Goal: Check status: Check status

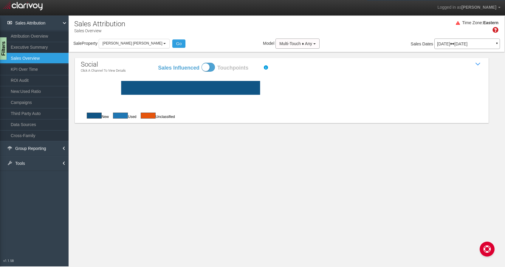
select select "object:681"
click at [134, 46] on button "[PERSON_NAME] [PERSON_NAME]" at bounding box center [134, 43] width 71 height 9
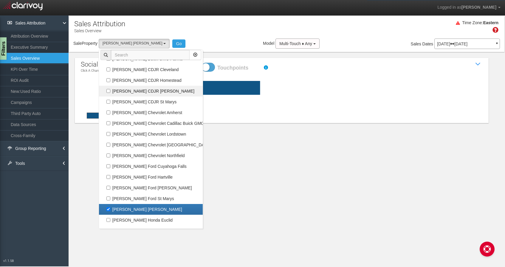
scroll to position [66, 0]
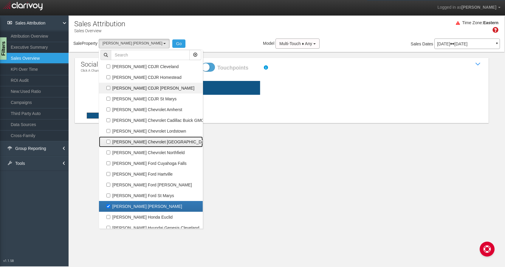
click at [129, 141] on label "[PERSON_NAME] Chevrolet [GEOGRAPHIC_DATA]" at bounding box center [150, 142] width 101 height 8
click at [110, 141] on input "[PERSON_NAME] Chevrolet [GEOGRAPHIC_DATA]" at bounding box center [108, 142] width 4 height 4
checkbox input "true"
select select "object:675"
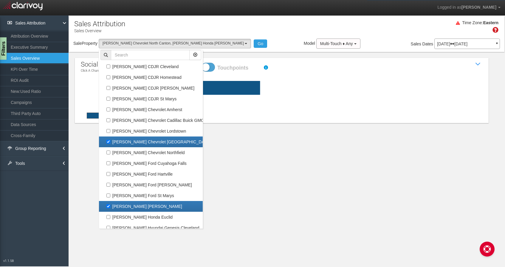
click at [116, 203] on label "[PERSON_NAME] [PERSON_NAME]" at bounding box center [150, 206] width 101 height 8
click at [110, 204] on input "[PERSON_NAME] [PERSON_NAME]" at bounding box center [108, 206] width 4 height 4
checkbox input "false"
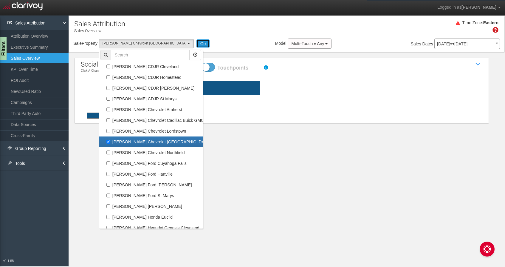
click at [196, 42] on button "Go" at bounding box center [202, 43] width 13 height 8
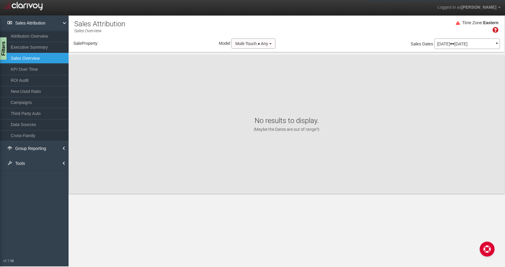
select select "object:756"
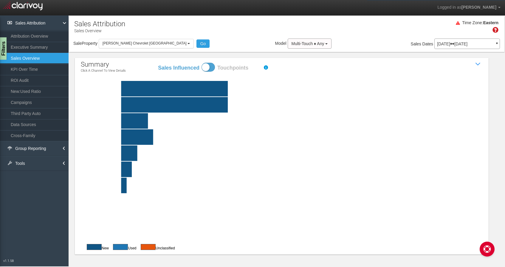
click at [172, 137] on rect at bounding box center [296, 137] width 402 height 16
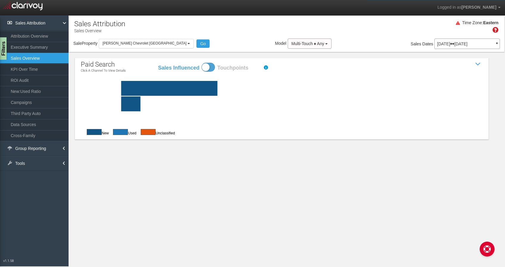
click at [460, 47] on div "[DATE] [DATE] ▼" at bounding box center [467, 43] width 66 height 10
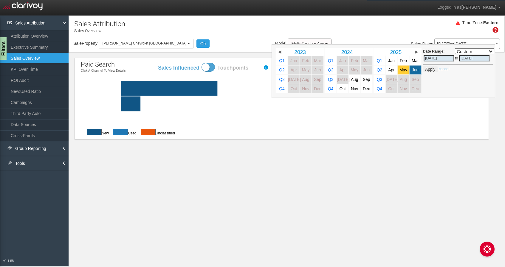
click at [405, 69] on span "May" at bounding box center [404, 70] width 8 height 4
select select ","
type input "[DATE]"
click at [433, 70] on button "Apply" at bounding box center [430, 69] width 15 height 6
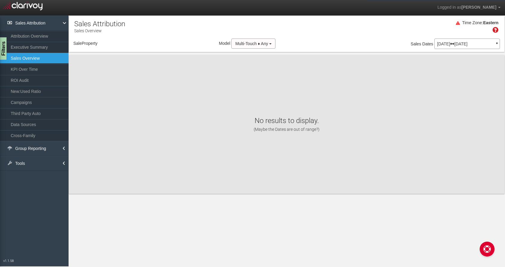
select select "object:819"
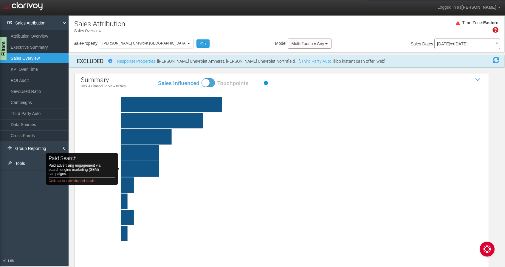
click rect "paid search Paid advertising engagement via search engine marketing (SEM) campa…"
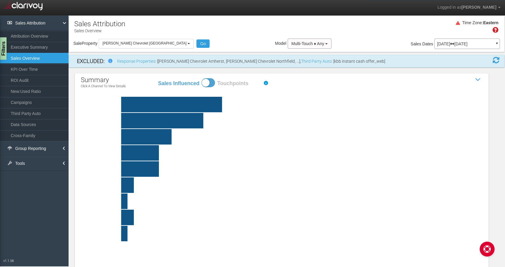
click rect "paid search Paid advertising engagement via search engine marketing (SEM) campa…"
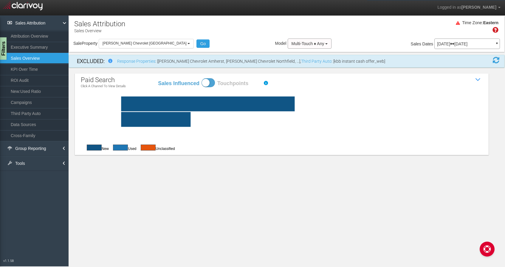
click at [447, 45] on p "[DATE] [DATE]" at bounding box center [467, 44] width 60 height 4
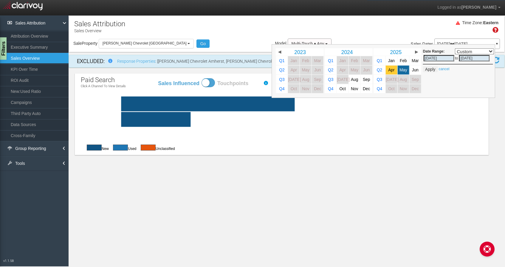
click at [390, 68] on span "Apr" at bounding box center [391, 70] width 6 height 4
select select ","
type input "[DATE]"
click at [428, 69] on button "Apply" at bounding box center [430, 69] width 15 height 6
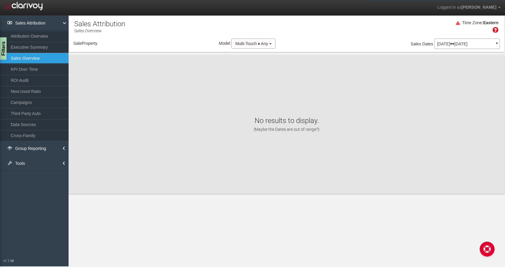
select select "object:882"
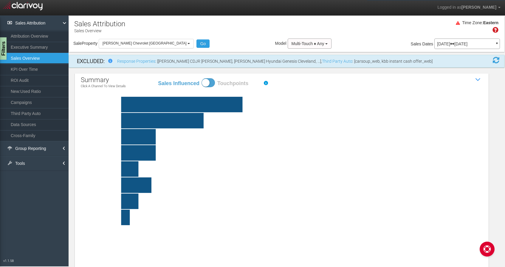
click at [171, 151] on rect at bounding box center [296, 153] width 402 height 16
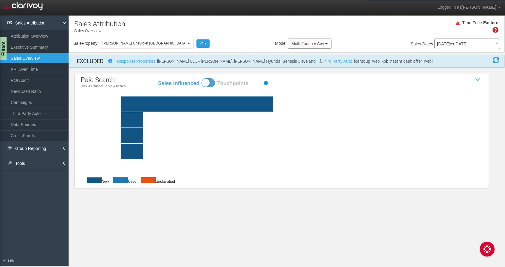
click at [154, 106] on rect at bounding box center [296, 103] width 402 height 15
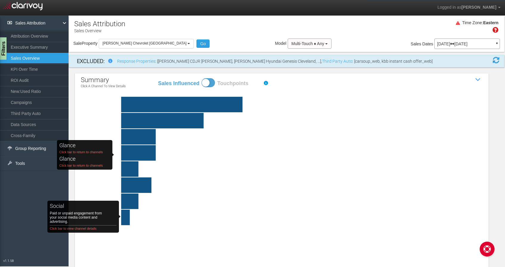
click rect "social Paid or unpaid engagement from your social media content and advertising…"
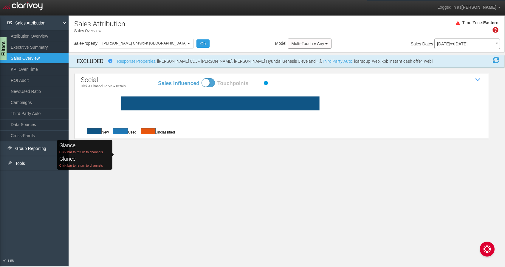
click at [472, 43] on p "[DATE] [DATE]" at bounding box center [467, 44] width 60 height 4
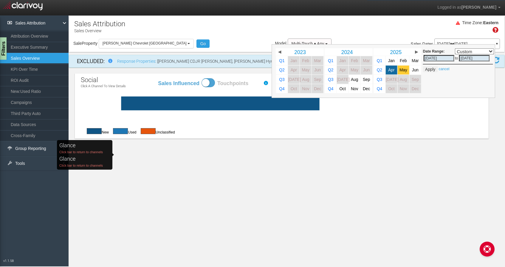
click at [399, 69] on link "May" at bounding box center [404, 69] width 12 height 9
select select ","
type input "[DATE]"
click at [433, 69] on button "Apply" at bounding box center [430, 69] width 15 height 6
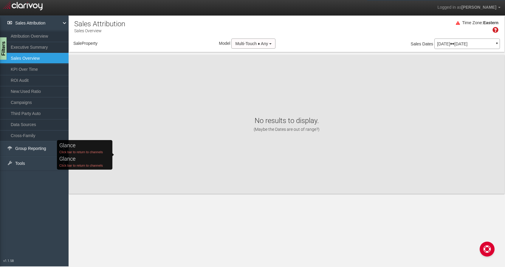
select select "object:945"
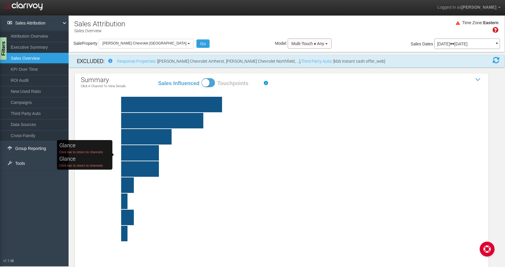
click at [145, 202] on rect at bounding box center [296, 201] width 402 height 16
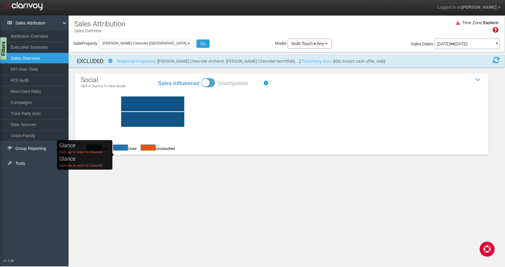
click at [477, 43] on p "[DATE] [DATE]" at bounding box center [467, 44] width 60 height 4
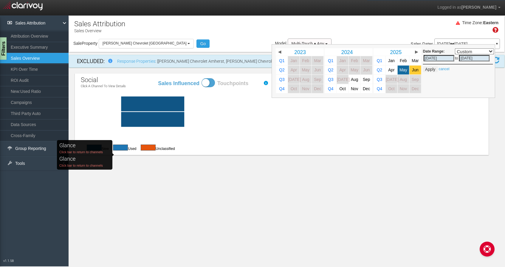
click at [415, 69] on span "Jun" at bounding box center [415, 70] width 7 height 4
select select ","
type input "[DATE]"
click at [431, 70] on button "Apply" at bounding box center [430, 69] width 15 height 6
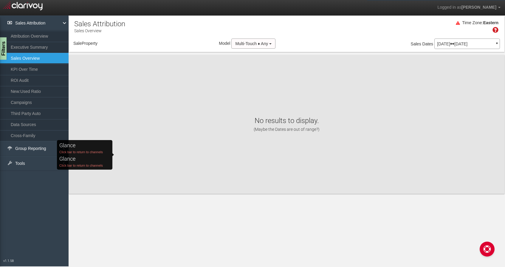
select select "object:1008"
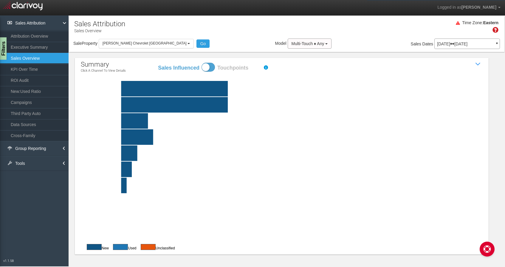
click at [152, 169] on rect at bounding box center [296, 169] width 402 height 16
